Goal: Transaction & Acquisition: Obtain resource

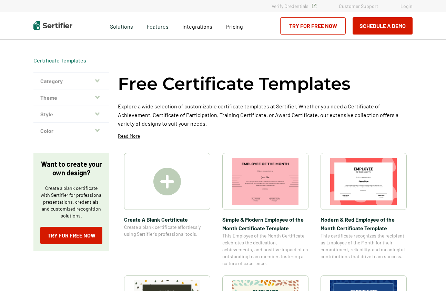
scroll to position [138, 0]
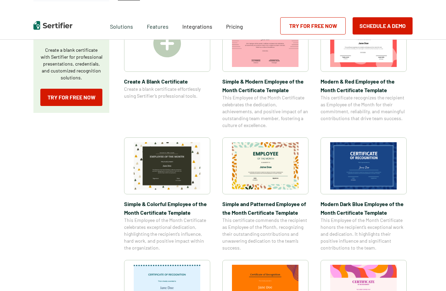
click at [353, 176] on img at bounding box center [363, 165] width 67 height 47
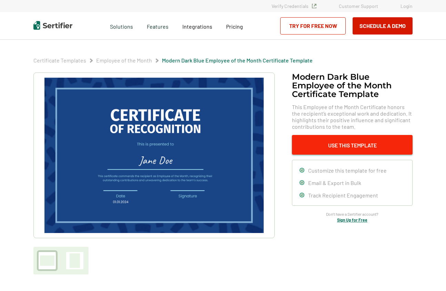
click at [356, 146] on button "Use This Template" at bounding box center [352, 145] width 121 height 20
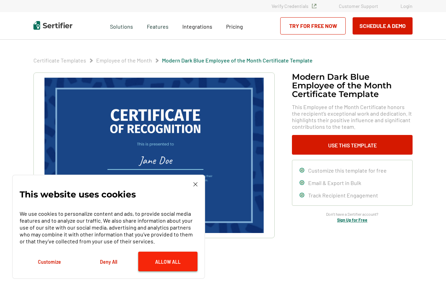
click at [164, 266] on button "Allow All" at bounding box center [167, 261] width 59 height 20
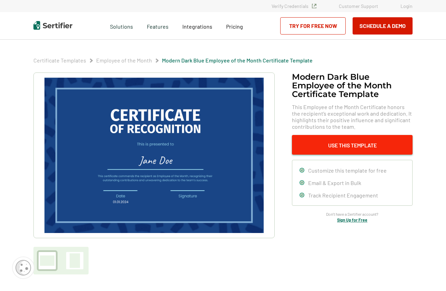
click at [318, 147] on button "Use This Template" at bounding box center [352, 145] width 121 height 20
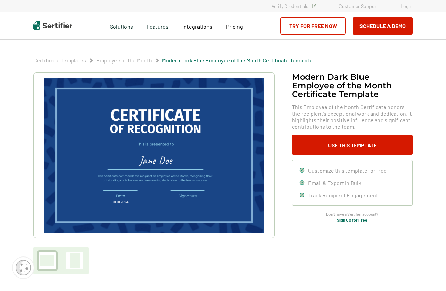
drag, startPoint x: 163, startPoint y: 141, endPoint x: 106, endPoint y: 154, distance: 58.5
click at [106, 154] on img at bounding box center [153, 155] width 219 height 155
click at [68, 254] on div at bounding box center [74, 260] width 17 height 17
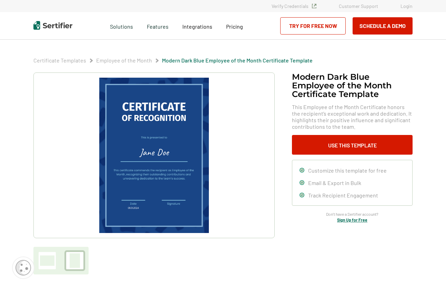
click at [54, 264] on div at bounding box center [47, 260] width 14 height 10
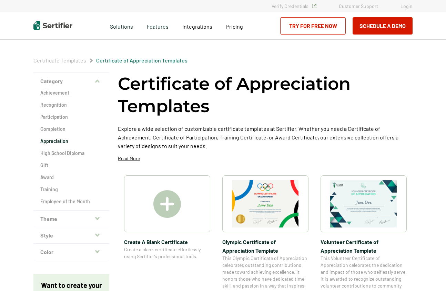
scroll to position [34, 0]
